Goal: Task Accomplishment & Management: Manage account settings

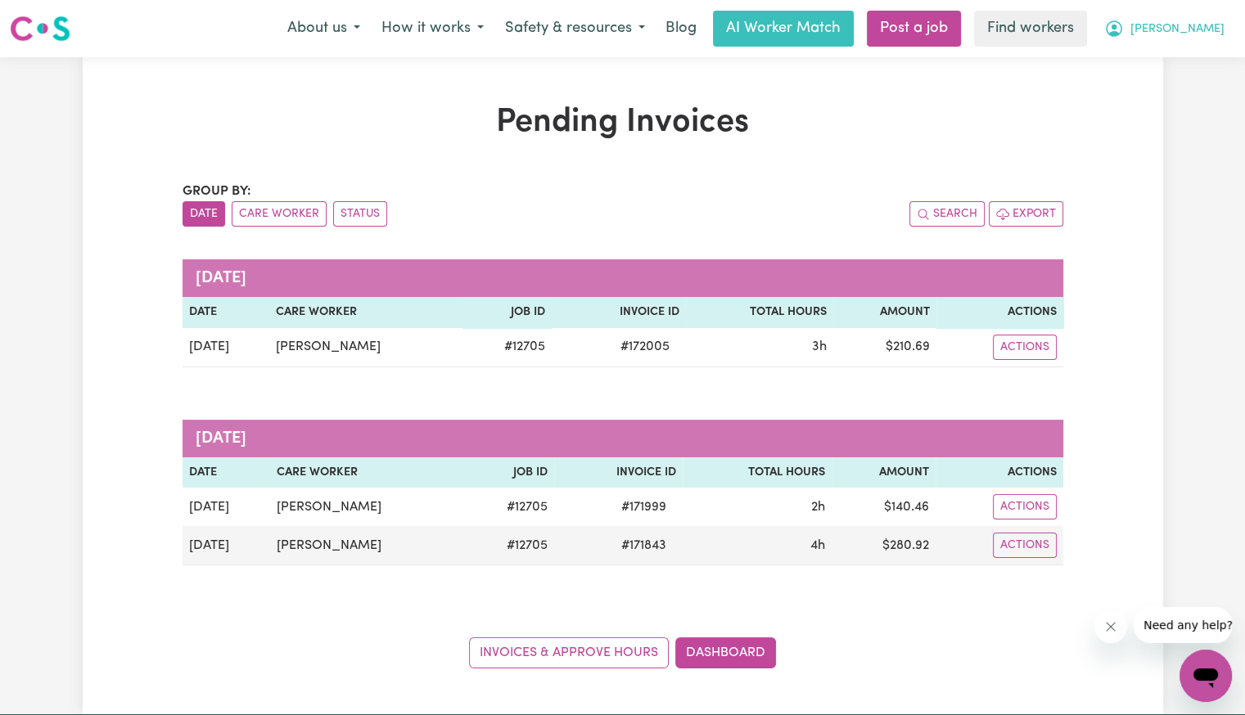
drag, startPoint x: 1203, startPoint y: 33, endPoint x: 1192, endPoint y: 37, distance: 12.2
click at [1203, 33] on span "[PERSON_NAME]" at bounding box center [1177, 29] width 94 height 18
click at [1166, 83] on link "Logout" at bounding box center [1169, 94] width 129 height 31
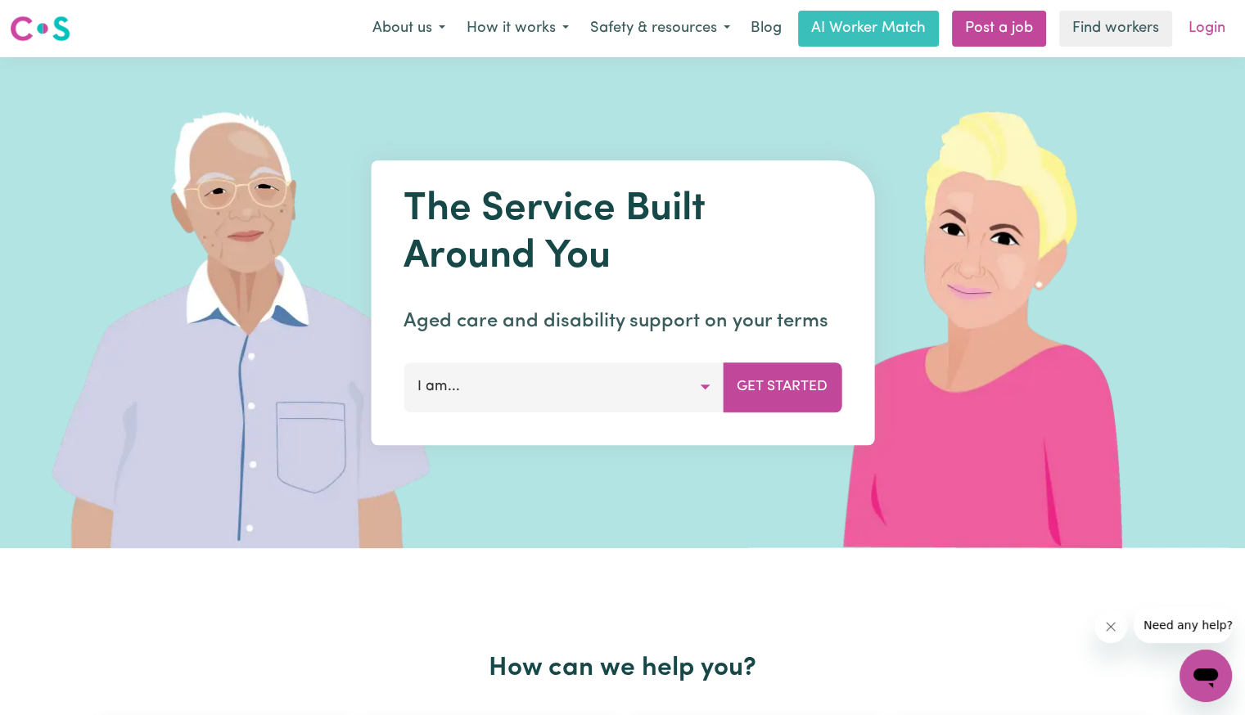
click at [1216, 31] on link "Login" at bounding box center [1207, 29] width 56 height 36
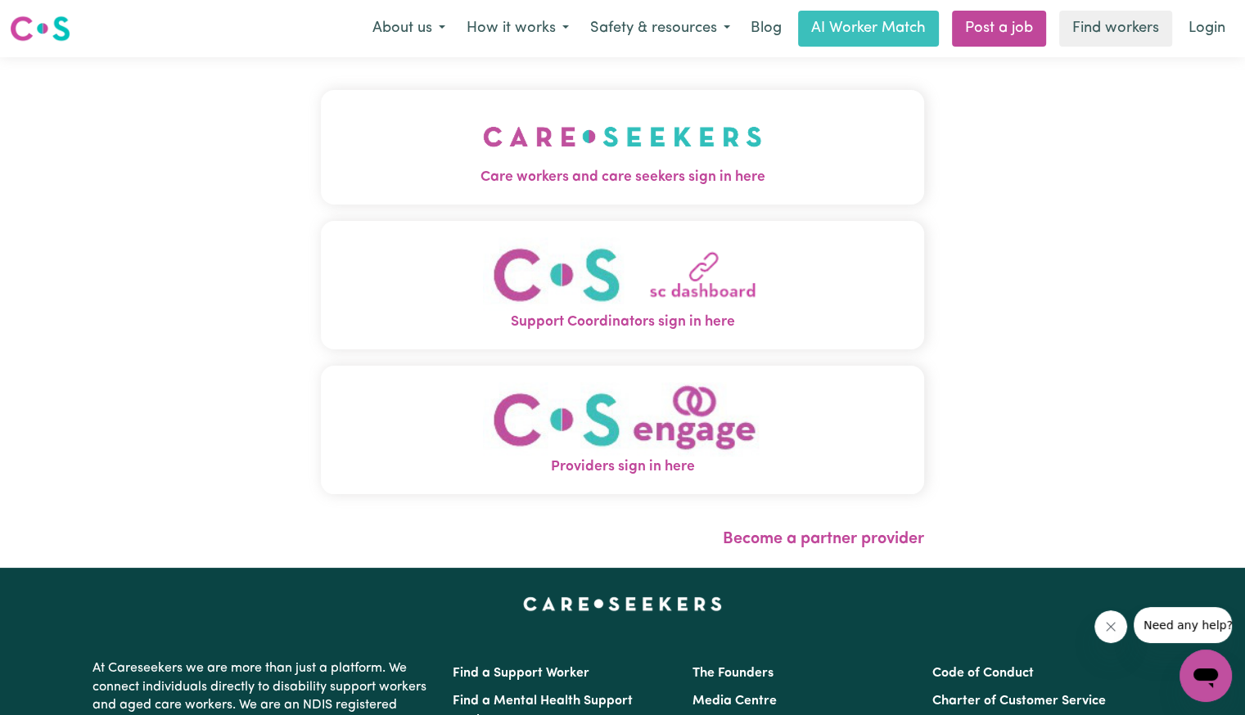
click at [571, 181] on span "Care workers and care seekers sign in here" at bounding box center [622, 177] width 603 height 21
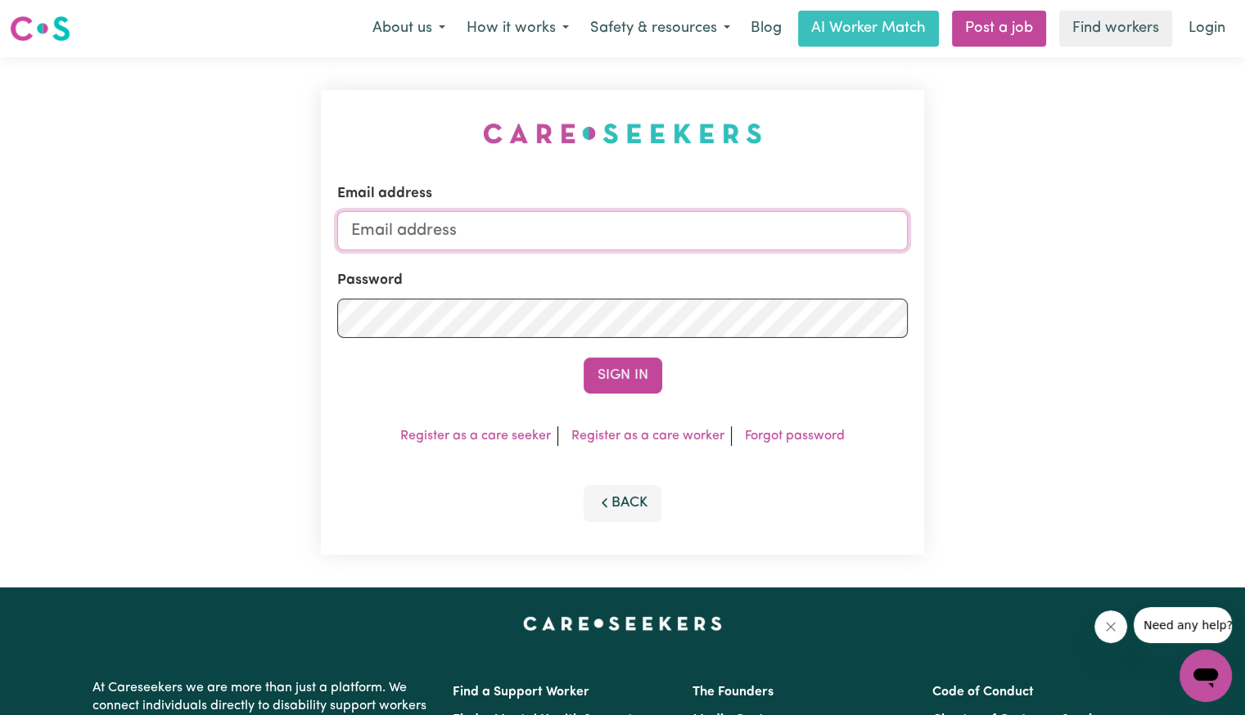
click at [553, 241] on input "Email address" at bounding box center [622, 230] width 570 height 39
drag, startPoint x: 439, startPoint y: 237, endPoint x: 385, endPoint y: 236, distance: 53.2
click at [385, 236] on input "supere" at bounding box center [622, 230] width 570 height 39
drag, startPoint x: 432, startPoint y: 232, endPoint x: 1156, endPoint y: 247, distance: 723.6
click at [1156, 247] on div "Email address [EMAIL_ADDRESS][DOMAIN_NAME] Password Sign In Register as a care …" at bounding box center [622, 322] width 1245 height 530
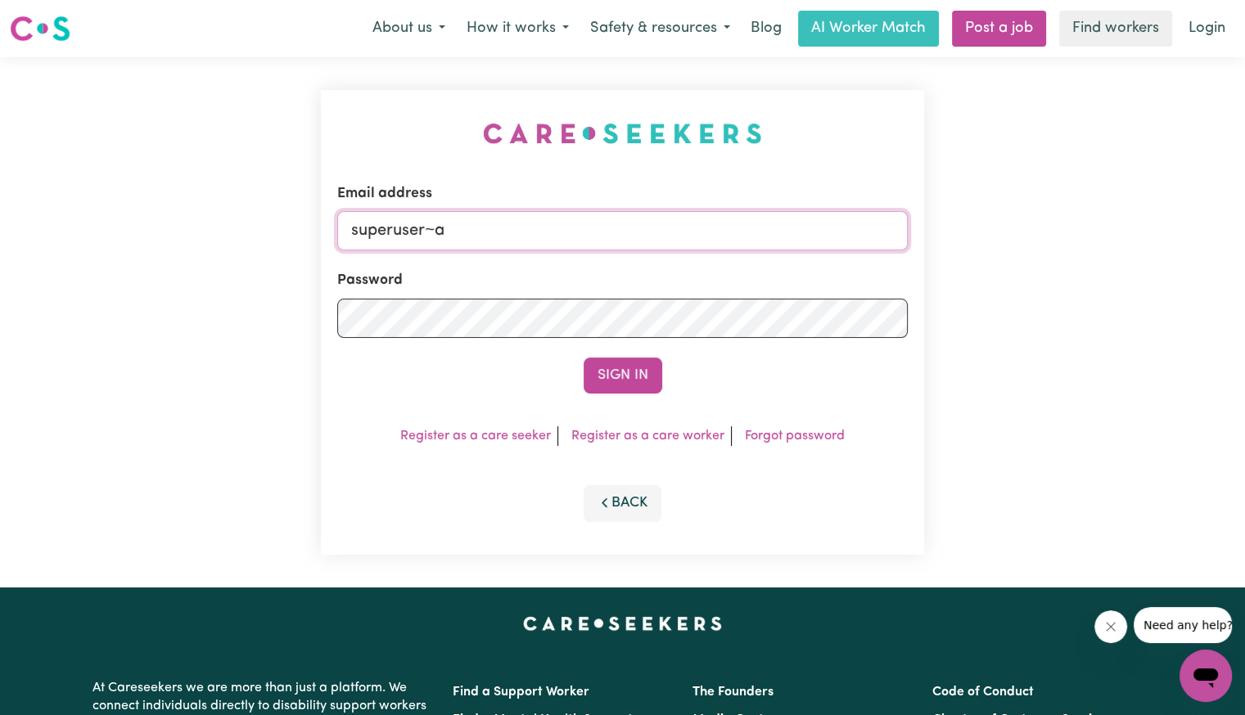
type input "[EMAIL_ADDRESS][DOMAIN_NAME]"
click at [584, 358] on button "Sign In" at bounding box center [623, 376] width 79 height 36
